Goal: Navigation & Orientation: Go to known website

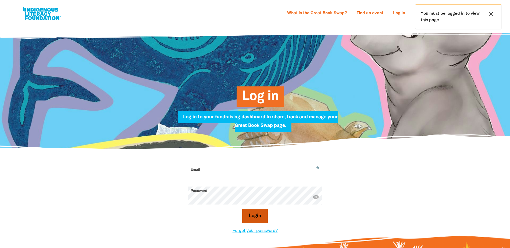
type input "[EMAIL_ADDRESS][DOMAIN_NAME]"
drag, startPoint x: 248, startPoint y: 216, endPoint x: 247, endPoint y: 214, distance: 3.1
click at [248, 216] on button "Login" at bounding box center [255, 216] width 26 height 15
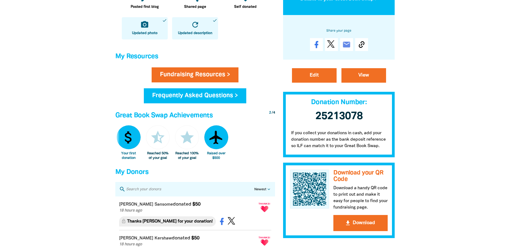
scroll to position [81, 0]
